Goal: Transaction & Acquisition: Purchase product/service

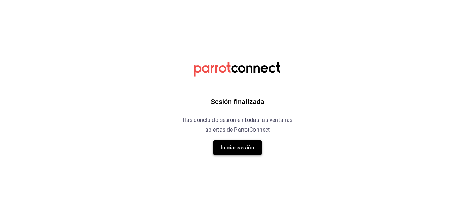
click at [245, 145] on button "Iniciar sesión" at bounding box center [237, 148] width 49 height 15
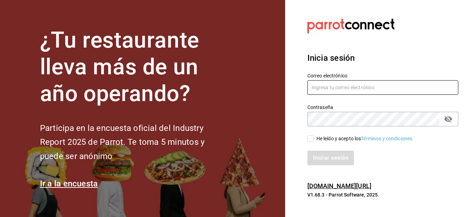
click at [328, 91] on input "text" at bounding box center [383, 87] width 151 height 15
type input "F"
type input "Facturacionbeefirapuato@gmail.com"
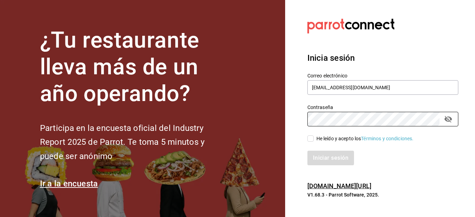
drag, startPoint x: 310, startPoint y: 137, endPoint x: 311, endPoint y: 143, distance: 6.0
click at [310, 137] on input "He leído y acepto los Términos y condiciones." at bounding box center [311, 139] width 6 height 6
checkbox input "true"
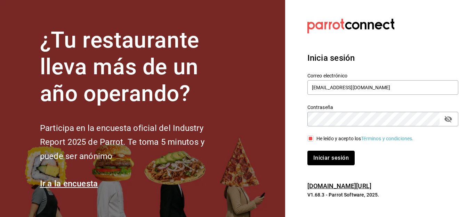
click at [321, 156] on button "Iniciar sesión" at bounding box center [331, 158] width 47 height 15
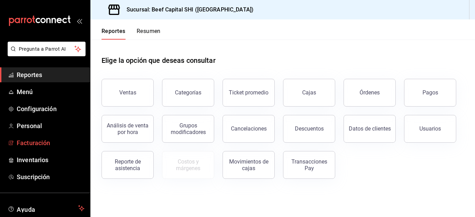
click at [32, 141] on span "Facturación" at bounding box center [51, 142] width 68 height 9
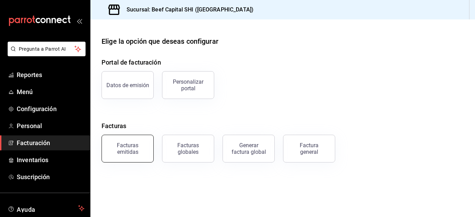
click at [120, 148] on div "Facturas emitidas" at bounding box center [127, 148] width 43 height 13
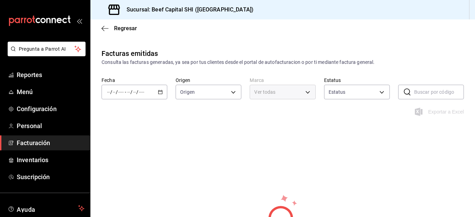
type input "ORDER_INVOICE,GENERAL_INVOICE"
type input "ACTIVE,PENDING_CANCELLATION,CANCELLED,PRE_CANCELLED"
type input "605647f7-5ddc-403a-84da-aa3c8a25865f"
click at [158, 91] on icon "button" at bounding box center [160, 92] width 5 height 5
click at [111, 92] on span "/" at bounding box center [111, 92] width 2 height 6
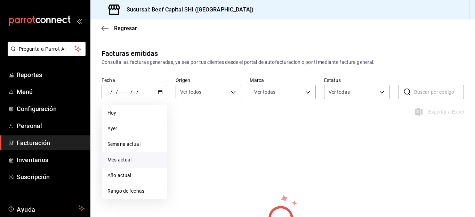
click at [117, 160] on span "Mes actual" at bounding box center [135, 160] width 54 height 7
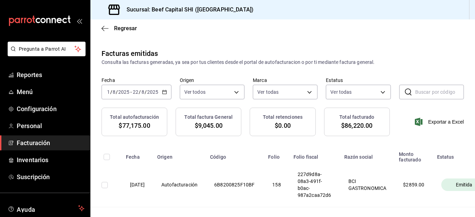
drag, startPoint x: 114, startPoint y: 98, endPoint x: 164, endPoint y: 92, distance: 50.9
click at [164, 92] on \(Stroke\) "button" at bounding box center [164, 91] width 4 height 0
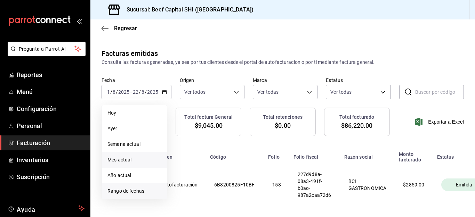
click at [120, 191] on span "Rango de fechas" at bounding box center [135, 191] width 54 height 7
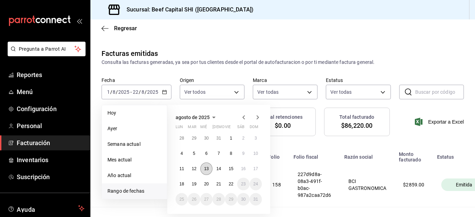
click at [207, 169] on abbr "13" at bounding box center [206, 169] width 5 height 5
drag, startPoint x: 207, startPoint y: 169, endPoint x: 254, endPoint y: 118, distance: 68.9
click at [207, 169] on abbr "13" at bounding box center [206, 169] width 5 height 5
click at [257, 118] on div "Total autofacturación $77,175.00 Total factura General $9,045.00 Total retencio…" at bounding box center [282, 126] width 385 height 37
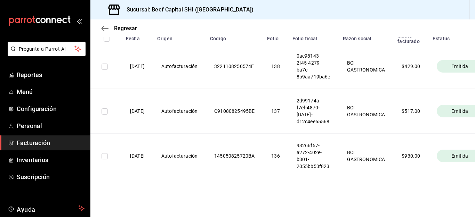
scroll to position [90, 0]
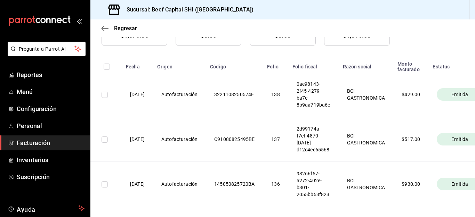
click at [317, 182] on th "93266f57-a272-402e-b301-2055bb53f823" at bounding box center [313, 184] width 50 height 45
click at [105, 185] on input "checkbox" at bounding box center [105, 185] width 6 height 6
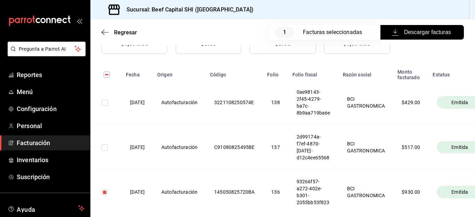
scroll to position [98, 0]
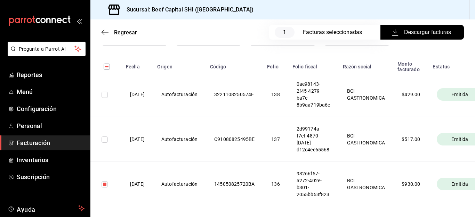
drag, startPoint x: 103, startPoint y: 184, endPoint x: 264, endPoint y: 122, distance: 172.3
click at [103, 184] on input "checkbox" at bounding box center [105, 185] width 6 height 6
checkbox input "false"
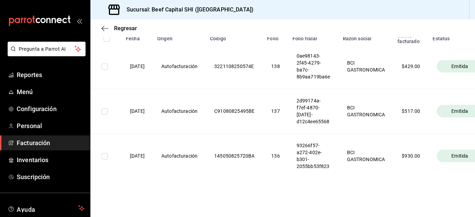
scroll to position [0, 0]
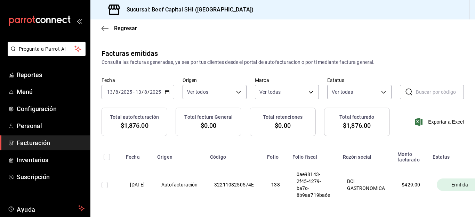
click at [168, 92] on \(Stroke\) "button" at bounding box center [167, 91] width 4 height 0
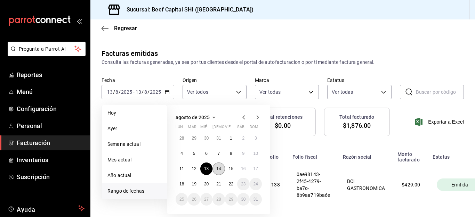
click at [218, 168] on abbr "14" at bounding box center [218, 169] width 5 height 5
click at [218, 167] on abbr "14" at bounding box center [218, 169] width 5 height 5
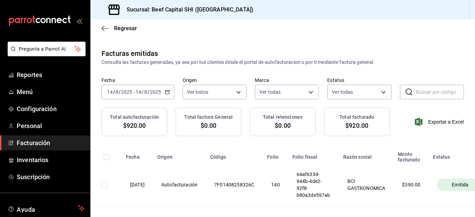
click at [184, 163] on th "Origen" at bounding box center [179, 155] width 53 height 15
click at [168, 90] on icon "button" at bounding box center [167, 92] width 5 height 5
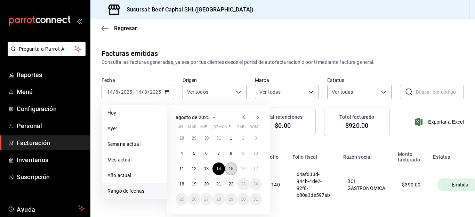
click at [228, 167] on button "15" at bounding box center [231, 169] width 12 height 13
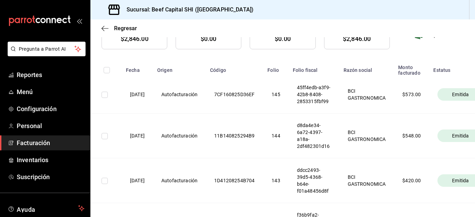
scroll to position [34, 0]
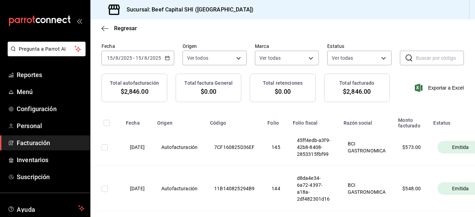
click at [166, 58] on icon "button" at bounding box center [167, 58] width 5 height 5
click at [236, 59] on body "Pregunta a Parrot AI Reportes Menú Configuración Personal Facturación Inventari…" at bounding box center [237, 108] width 475 height 217
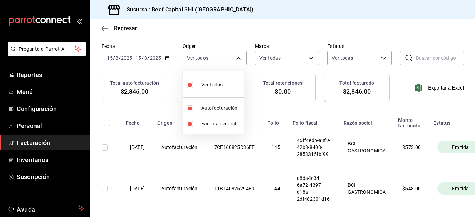
click at [236, 59] on div at bounding box center [237, 108] width 475 height 217
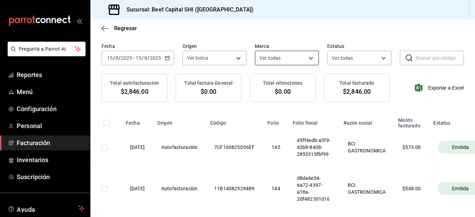
click at [308, 57] on body "Pregunta a Parrot AI Reportes Menú Configuración Personal Facturación Inventari…" at bounding box center [237, 108] width 475 height 217
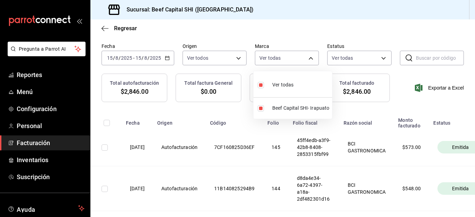
click at [308, 57] on div at bounding box center [237, 108] width 475 height 217
click at [168, 59] on icon "button" at bounding box center [167, 58] width 5 height 5
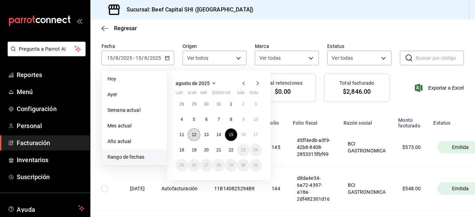
click at [193, 134] on abbr "12" at bounding box center [194, 135] width 5 height 5
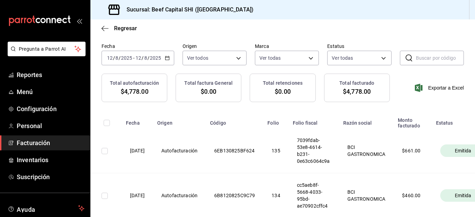
click at [166, 59] on icon "button" at bounding box center [167, 58] width 5 height 5
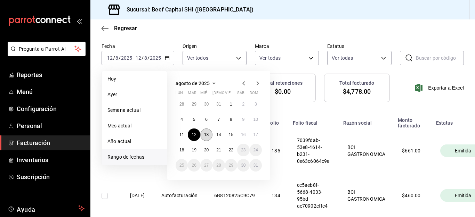
click at [204, 134] on abbr "13" at bounding box center [206, 135] width 5 height 5
click at [205, 135] on abbr "13" at bounding box center [206, 135] width 5 height 5
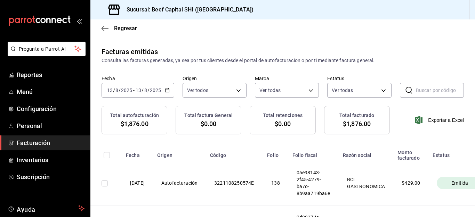
scroll to position [0, 0]
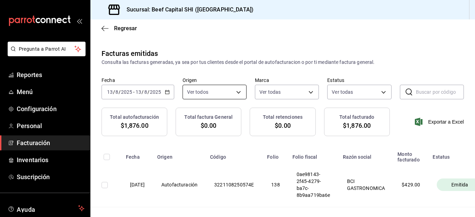
click at [237, 91] on body "Pregunta a Parrot AI Reportes Menú Configuración Personal Facturación Inventari…" at bounding box center [237, 108] width 475 height 217
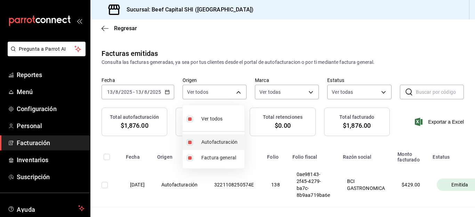
click at [188, 141] on input "checkbox" at bounding box center [190, 143] width 6 height 6
checkbox input "false"
click at [188, 120] on ul "Ver todos Autofacturación Factura general" at bounding box center [214, 136] width 62 height 63
type input "GENERAL_INVOICE"
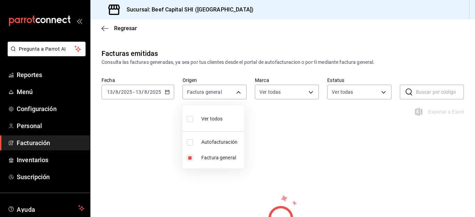
click at [189, 119] on input "checkbox" at bounding box center [190, 119] width 6 height 6
checkbox input "true"
type input "ORDER_INVOICE,GENERAL_INVOICE"
checkbox input "true"
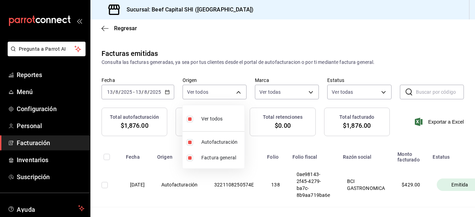
click at [165, 92] on div at bounding box center [237, 108] width 475 height 217
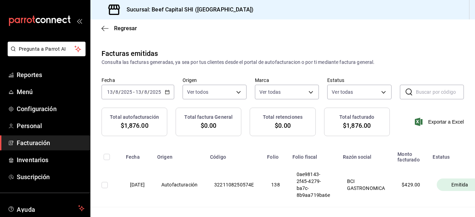
click at [166, 93] on icon "button" at bounding box center [167, 92] width 5 height 5
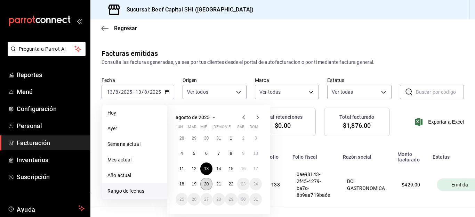
click at [205, 184] on abbr "20" at bounding box center [206, 184] width 5 height 5
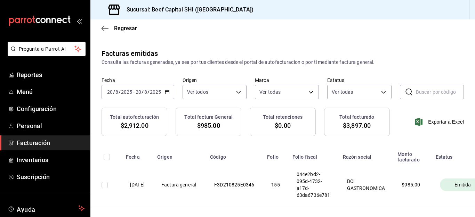
click at [367, 186] on th "BCI GASTRONOMICA" at bounding box center [366, 185] width 55 height 45
click at [104, 185] on input "checkbox" at bounding box center [105, 185] width 6 height 6
checkbox input "true"
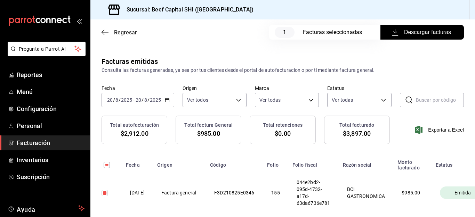
click at [118, 32] on span "Regresar" at bounding box center [125, 32] width 23 height 7
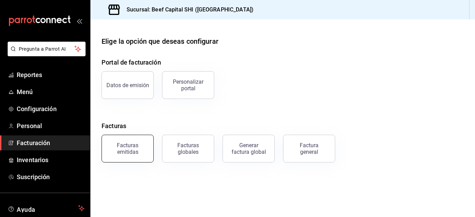
click at [125, 150] on div "Facturas emitidas" at bounding box center [127, 148] width 43 height 13
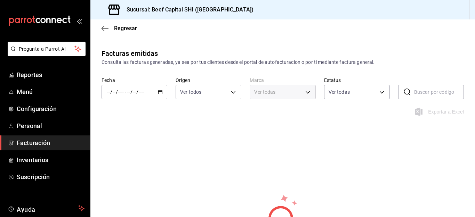
type input "ORDER_INVOICE,GENERAL_INVOICE"
type input "ACTIVE,PENDING_CANCELLATION,CANCELLED,PRE_CANCELLED"
click at [160, 91] on icon "button" at bounding box center [160, 92] width 5 height 5
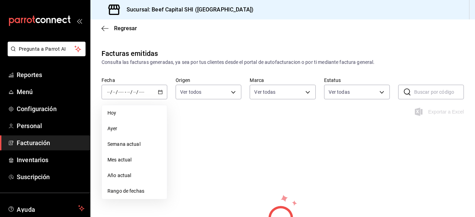
type input "605647f7-5ddc-403a-84da-aa3c8a25865f"
click at [119, 191] on span "Rango de fechas" at bounding box center [135, 191] width 54 height 7
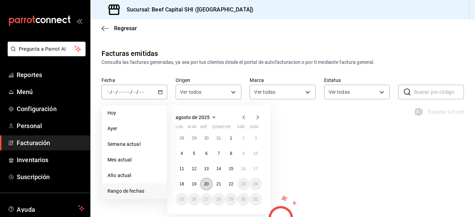
click at [205, 186] on abbr "20" at bounding box center [206, 184] width 5 height 5
click at [205, 182] on abbr "20" at bounding box center [206, 184] width 5 height 5
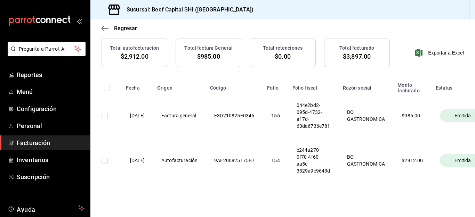
scroll to position [70, 0]
click at [462, 115] on span "Emitida" at bounding box center [463, 115] width 22 height 7
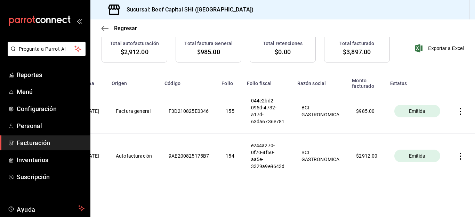
scroll to position [0, 61]
click at [457, 108] on icon "button" at bounding box center [460, 111] width 7 height 7
click at [413, 123] on div "Cancelar factura" at bounding box center [423, 123] width 36 height 6
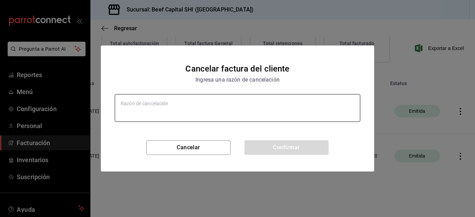
click at [173, 103] on textarea at bounding box center [238, 108] width 246 height 28
type textarea "x"
type textarea "se c"
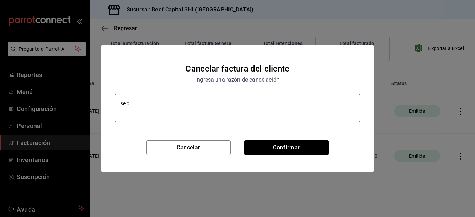
type textarea "x"
type textarea "se cambia a opcion uso de"
type textarea "x"
type textarea "se cambia a opcion uso de"
type textarea "x"
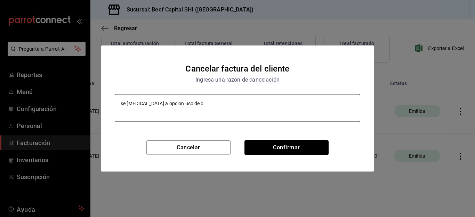
type textarea "se cambia a opcion uso de cf"
type textarea "x"
type textarea "se cambia a opcion uso de cfd"
type textarea "x"
type textarea "se cambia a opcion uso de cfdi"
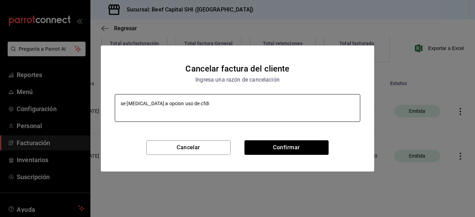
type textarea "x"
type textarea "se cambia a opcion uso de cf"
type textarea "x"
type textarea "se cambia a opcion uso de c"
type textarea "x"
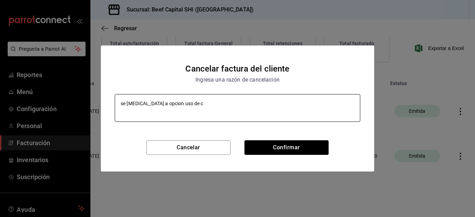
type textarea "se cambia a opcion uso de"
type textarea "x"
type textarea "se cambia a opcion uso de C"
type textarea "x"
type textarea "se cambia a opcion uso de CF"
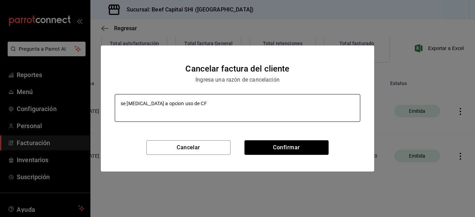
type textarea "x"
type textarea "se cambia a opcion uso de CFD"
type textarea "x"
type textarea "se cambia a opcion uso de CFDI"
type textarea "x"
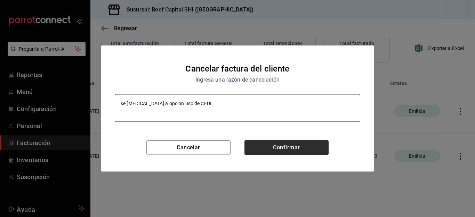
type textarea "se cambia a opcion uso de CFDI"
click at [312, 144] on button "Confirmar" at bounding box center [287, 148] width 84 height 15
type textarea "x"
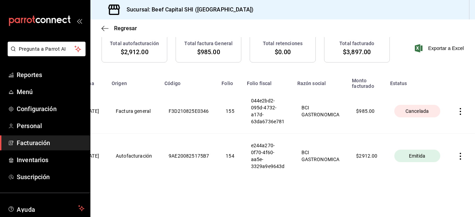
click at [460, 108] on icon "button" at bounding box center [460, 111] width 1 height 7
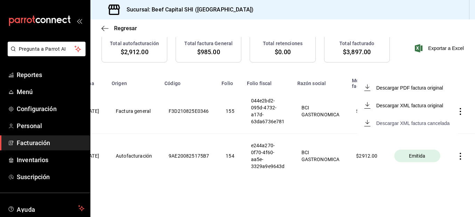
click at [366, 124] on icon "button" at bounding box center [367, 123] width 7 height 7
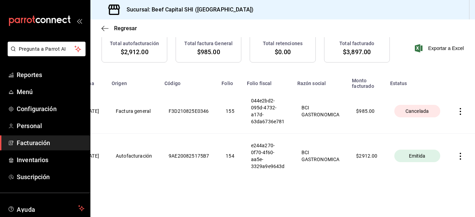
click at [457, 108] on icon "button" at bounding box center [460, 111] width 7 height 7
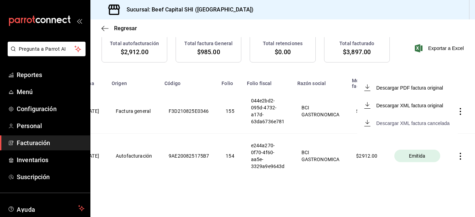
click at [420, 124] on div "Descargar XML factura cancelada" at bounding box center [412, 124] width 73 height 6
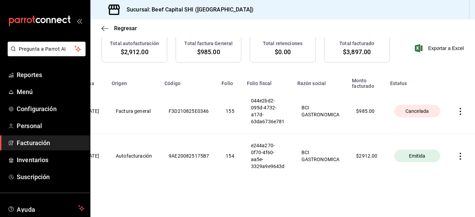
click at [457, 108] on icon "button" at bounding box center [460, 111] width 7 height 7
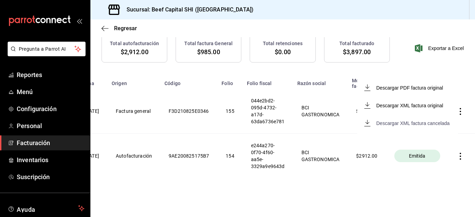
click at [386, 123] on div "Descargar XML factura cancelada" at bounding box center [412, 124] width 73 height 6
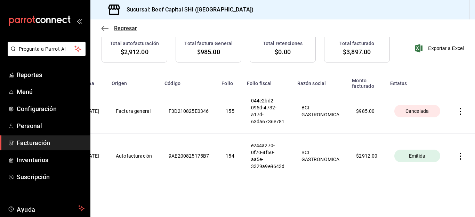
scroll to position [0, 0]
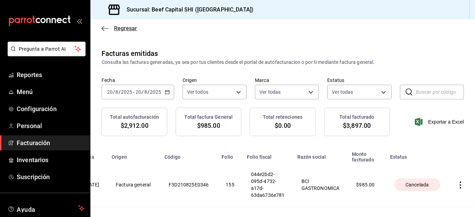
click at [103, 29] on icon "button" at bounding box center [103, 28] width 3 height 5
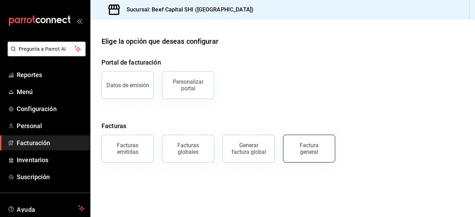
click at [308, 149] on div "Factura general" at bounding box center [309, 148] width 35 height 13
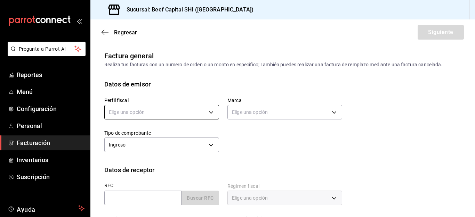
click at [209, 114] on body "Pregunta a Parrot AI Reportes Menú Configuración Personal Facturación Inventari…" at bounding box center [237, 108] width 475 height 217
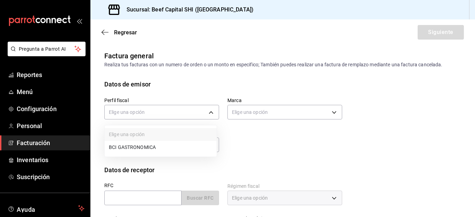
drag, startPoint x: 155, startPoint y: 150, endPoint x: 306, endPoint y: 96, distance: 160.7
click at [155, 150] on li "BCI GASTRONOMICA" at bounding box center [161, 147] width 112 height 13
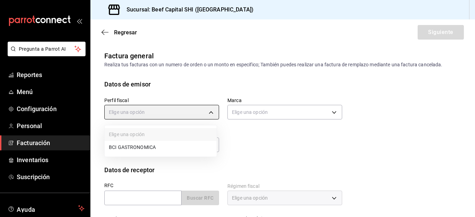
type input "852e3a39-bafb-4ab0-a8a2-cd74aadd3f4e"
type input "605647f7-5ddc-403a-84da-aa3c8a25865f"
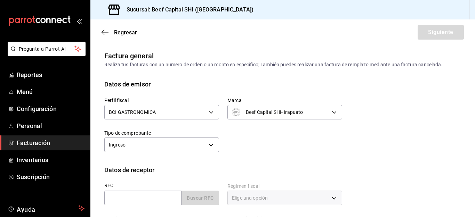
click at [328, 112] on body "Pregunta a Parrot AI Reportes Menú Configuración Personal Facturación Inventari…" at bounding box center [237, 108] width 475 height 217
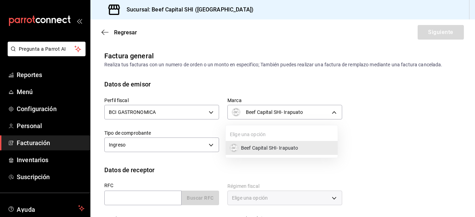
click at [290, 150] on span "Beef Capital SHI- Irapuato" at bounding box center [269, 148] width 57 height 7
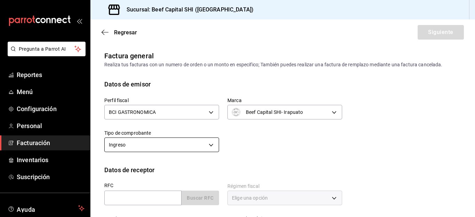
click at [210, 144] on body "Pregunta a Parrot AI Reportes Menú Configuración Personal Facturación Inventari…" at bounding box center [237, 108] width 475 height 217
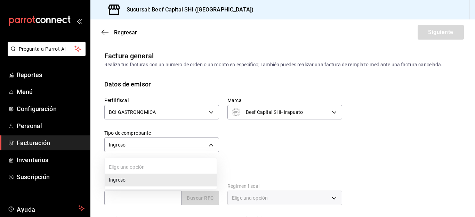
click at [173, 177] on li "Ingreso" at bounding box center [161, 180] width 112 height 13
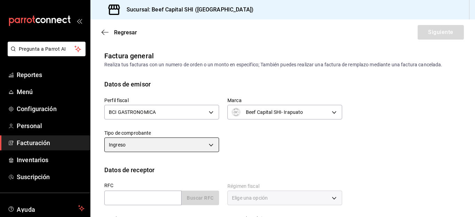
scroll to position [70, 0]
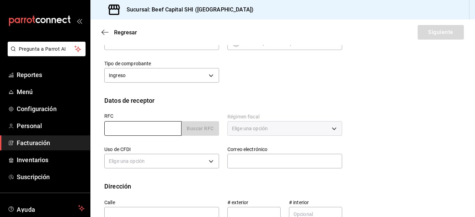
click at [144, 130] on input "text" at bounding box center [142, 128] width 77 height 15
paste input "IMS421231I45"
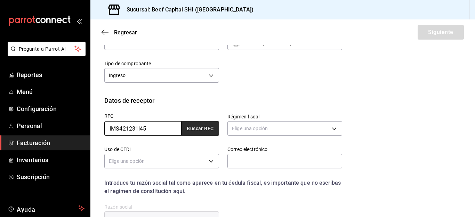
type input "IMS421231I45"
click at [201, 124] on button "Buscar RFC" at bounding box center [201, 128] width 38 height 15
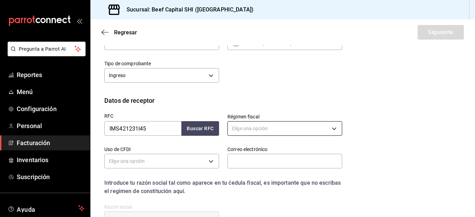
type input "victor_h.001@live.com.mx"
type input "AV REFORMA"
type input "476"
type input "06600"
type input "INSTITUTO MEXICANO DEL SEGURO SOCIAL"
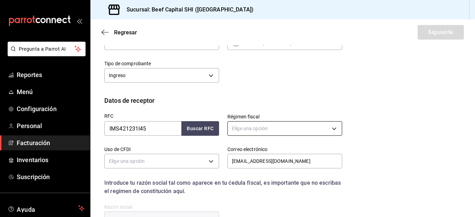
type input "603"
type input "G03"
type input "Ciudad de México"
type input "Cuauhtémoc"
type input "Juárez"
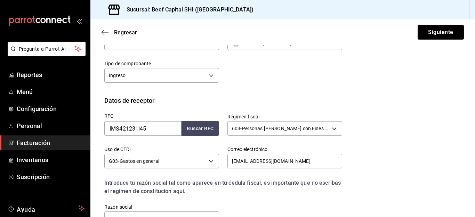
scroll to position [104, 0]
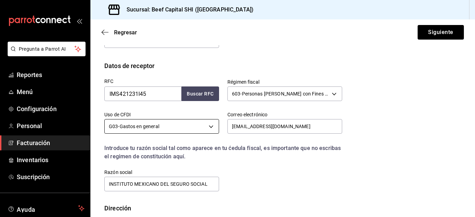
click at [208, 126] on body "Pregunta a Parrot AI Reportes Menú Configuración Personal Facturación Inventari…" at bounding box center [237, 108] width 475 height 217
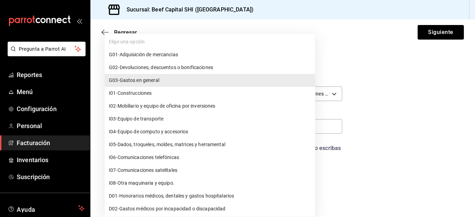
scroll to position [0, 0]
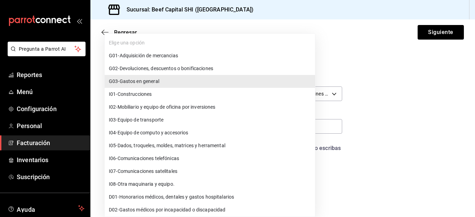
click at [390, 159] on div at bounding box center [237, 108] width 475 height 217
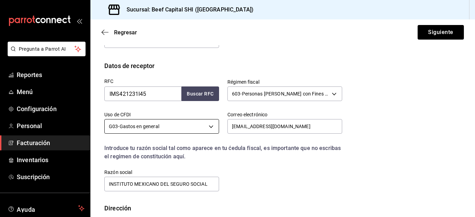
click at [208, 128] on body "Pregunta a Parrot AI Reportes Menú Configuración Personal Facturación Inventari…" at bounding box center [237, 108] width 475 height 217
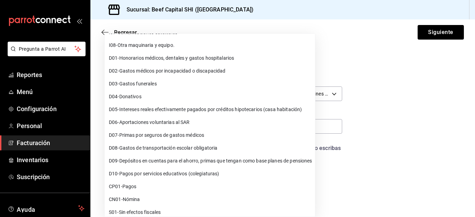
scroll to position [144, 0]
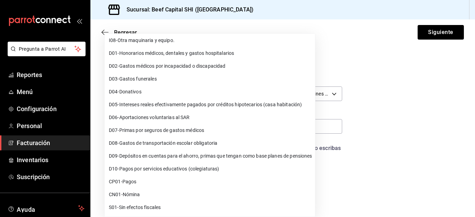
click at [156, 208] on span "S01 - Sin efectos fiscales" at bounding box center [135, 207] width 52 height 7
type input "S01"
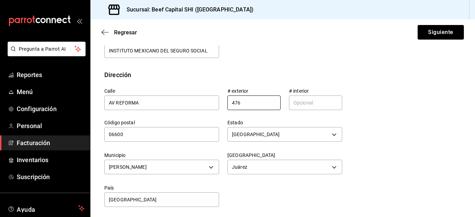
scroll to position [240, 0]
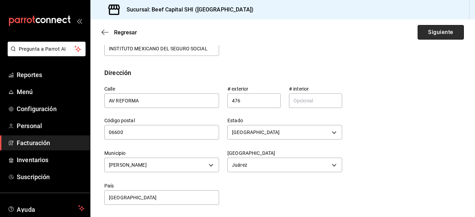
click at [428, 32] on button "Siguiente" at bounding box center [441, 32] width 46 height 15
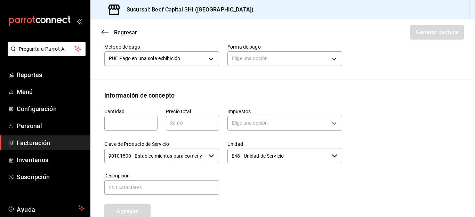
scroll to position [170, 0]
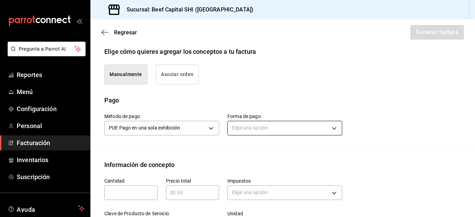
click at [331, 127] on body "Pregunta a Parrot AI Reportes Menú Configuración Personal Facturación Inventari…" at bounding box center [237, 108] width 475 height 217
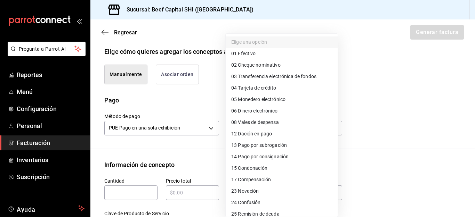
click at [247, 53] on span "01 Efectivo" at bounding box center [243, 53] width 24 height 7
type input "01"
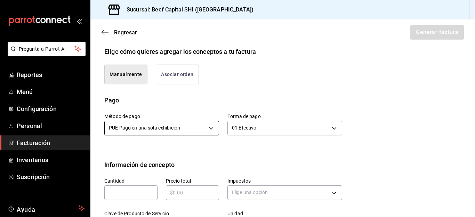
click at [208, 127] on body "Pregunta a Parrot AI Reportes Menú Configuración Personal Facturación Inventari…" at bounding box center [237, 108] width 475 height 217
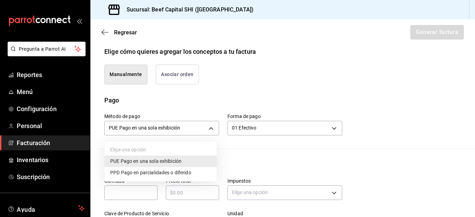
click at [208, 127] on div at bounding box center [237, 108] width 475 height 217
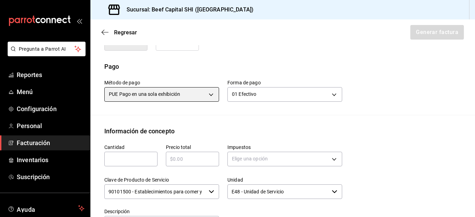
scroll to position [205, 0]
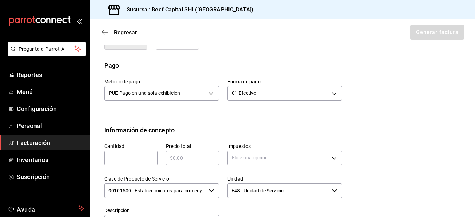
click at [134, 160] on input "text" at bounding box center [130, 158] width 53 height 8
type input "985"
click at [184, 157] on input "text" at bounding box center [192, 158] width 53 height 8
type input "$985"
click at [329, 157] on body "Pregunta a Parrot AI Reportes Menú Configuración Personal Facturación Inventari…" at bounding box center [237, 108] width 475 height 217
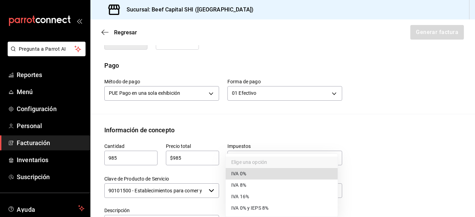
click at [274, 196] on li "IVA 16%" at bounding box center [282, 196] width 112 height 11
type input "IVA_16"
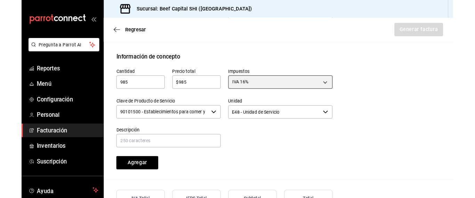
scroll to position [275, 0]
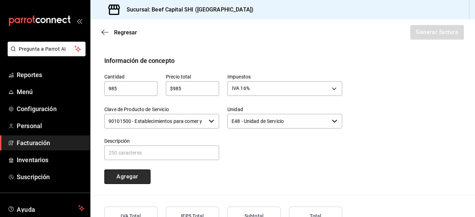
click at [134, 175] on button "Agregar" at bounding box center [127, 177] width 46 height 15
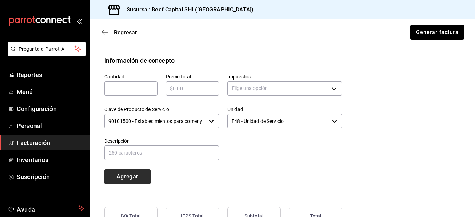
type input "90101500 - Establecimientos para comer y beber"
type input "E48 - Unidad de Servicio"
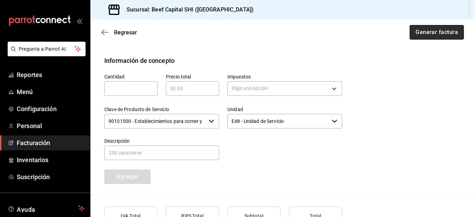
click at [427, 32] on button "Generar factura" at bounding box center [437, 32] width 54 height 15
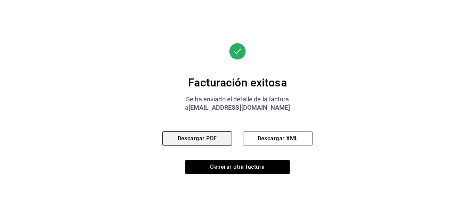
click at [213, 137] on button "Descargar PDF" at bounding box center [197, 139] width 70 height 15
